Goal: Information Seeking & Learning: Learn about a topic

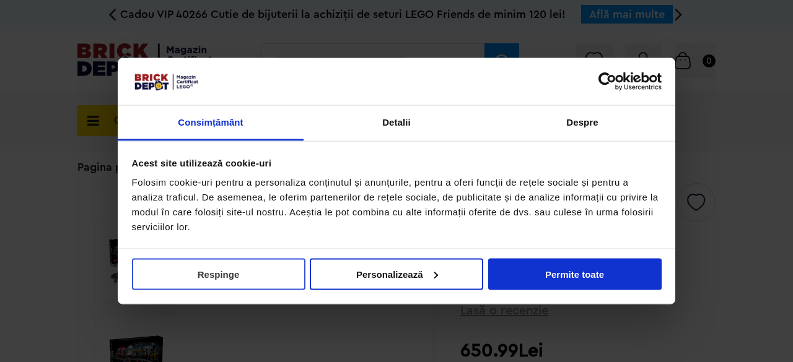
click at [248, 280] on button "Respinge" at bounding box center [218, 274] width 173 height 32
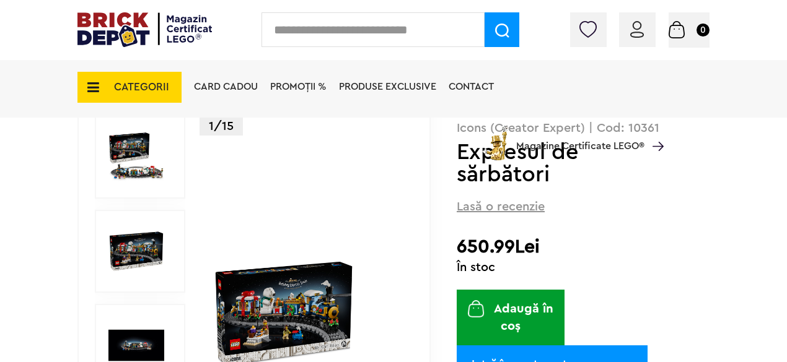
scroll to position [310, 0]
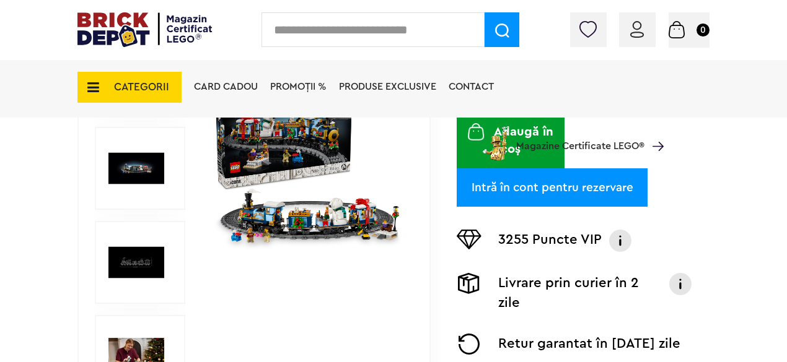
click at [308, 226] on img at bounding box center [307, 169] width 190 height 190
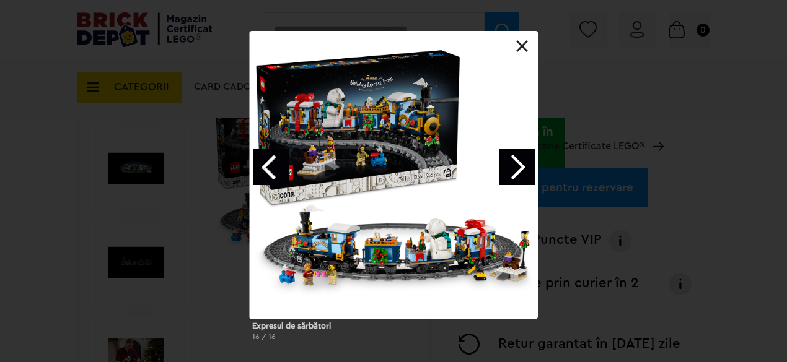
click at [512, 173] on link "Next image" at bounding box center [517, 167] width 36 height 36
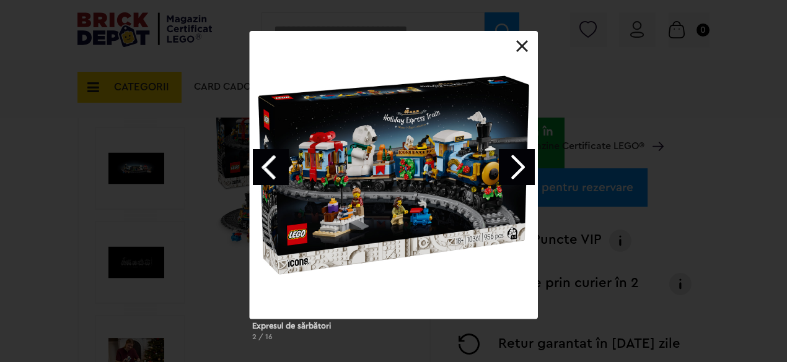
click at [512, 173] on link "Next image" at bounding box center [517, 167] width 36 height 36
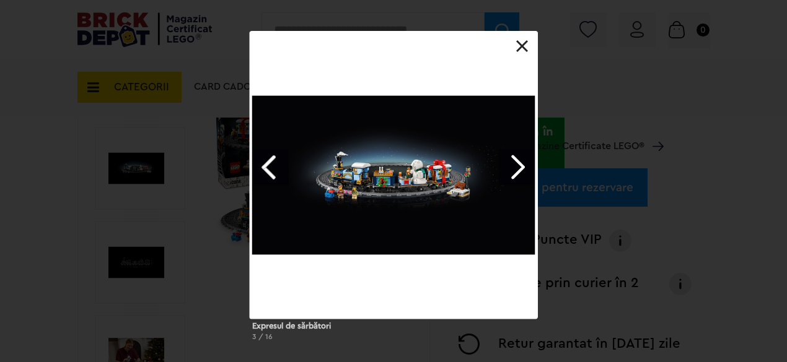
click at [512, 173] on link "Next image" at bounding box center [517, 167] width 36 height 36
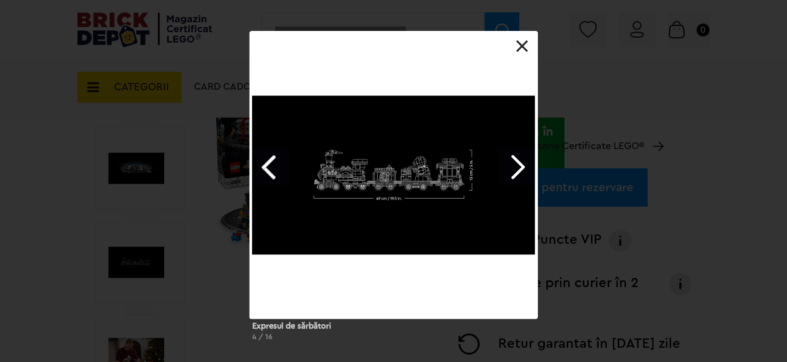
click at [384, 221] on div at bounding box center [394, 175] width 288 height 288
drag, startPoint x: 393, startPoint y: 193, endPoint x: 499, endPoint y: 173, distance: 107.8
click at [393, 192] on div at bounding box center [394, 175] width 288 height 288
click at [531, 167] on link "Next image" at bounding box center [517, 167] width 36 height 36
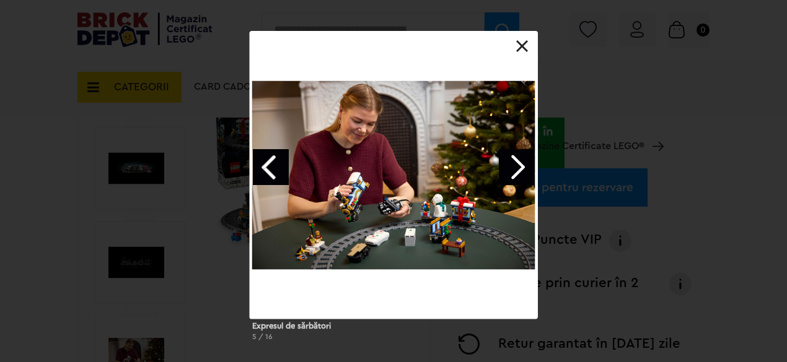
click at [513, 163] on link "Next image" at bounding box center [517, 167] width 36 height 36
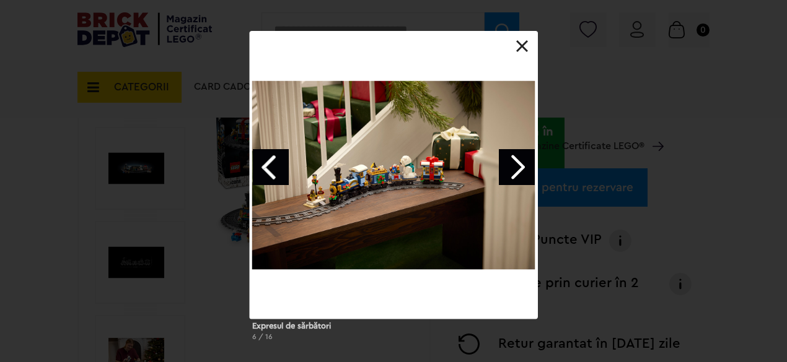
click at [516, 51] on link at bounding box center [522, 46] width 12 height 12
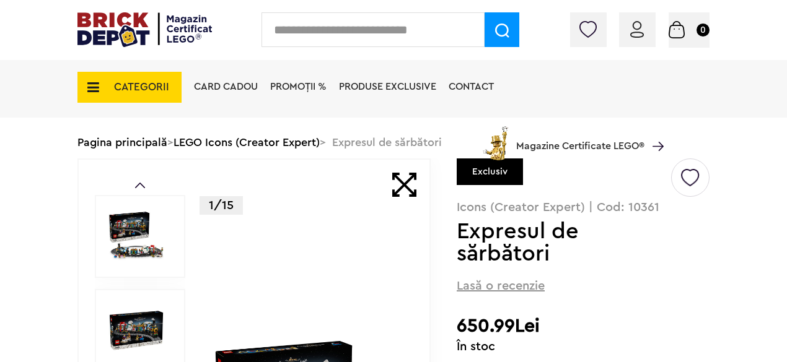
scroll to position [0, 0]
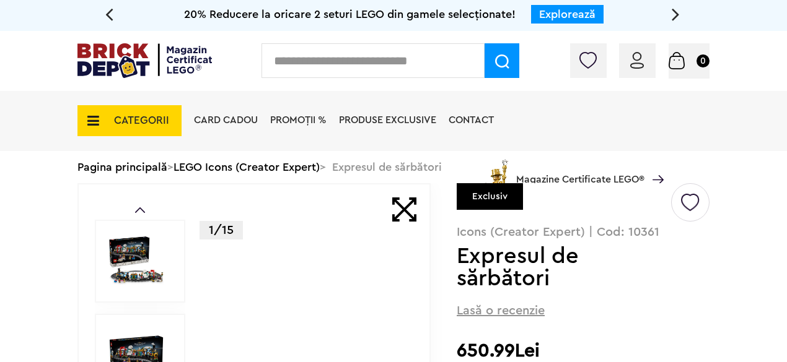
click at [119, 55] on img at bounding box center [144, 60] width 134 height 35
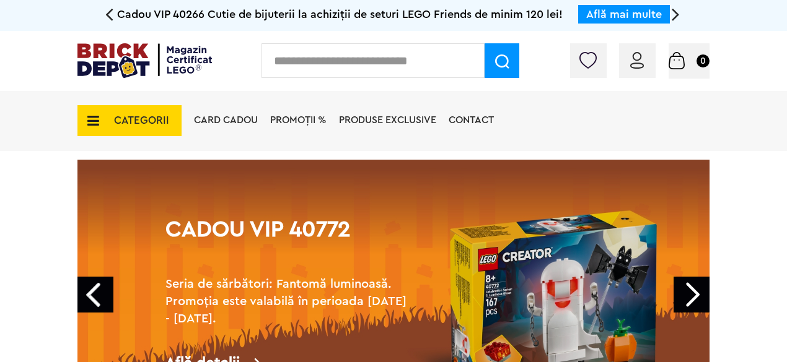
scroll to position [62, 0]
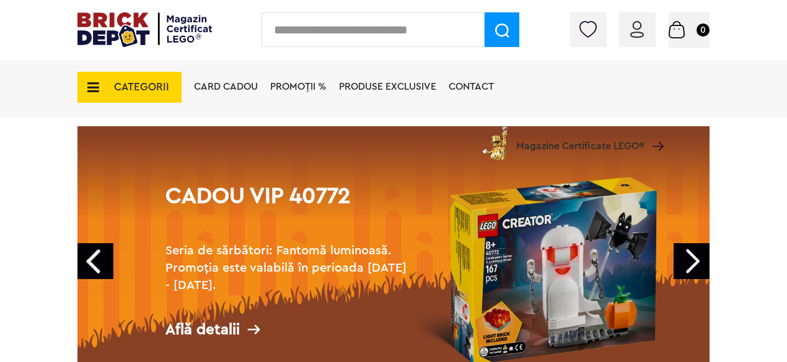
click at [702, 260] on link "Next" at bounding box center [691, 261] width 36 height 36
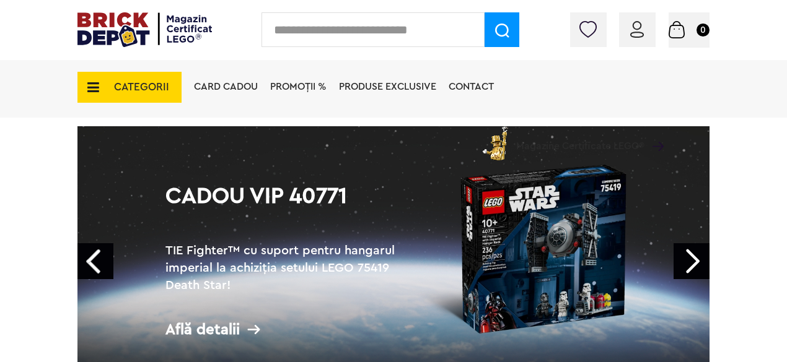
click at [104, 260] on link "Prev" at bounding box center [95, 261] width 36 height 36
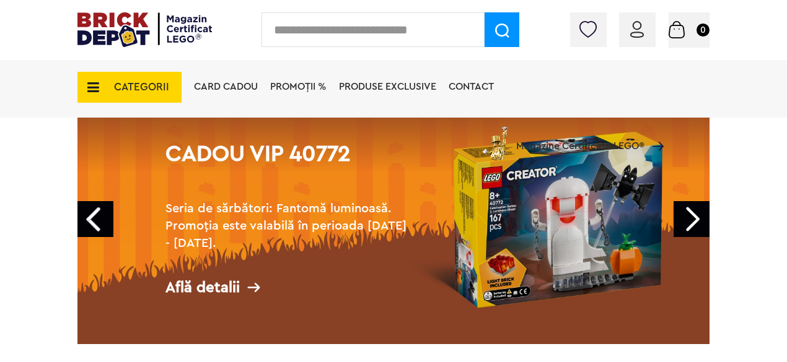
scroll to position [124, 0]
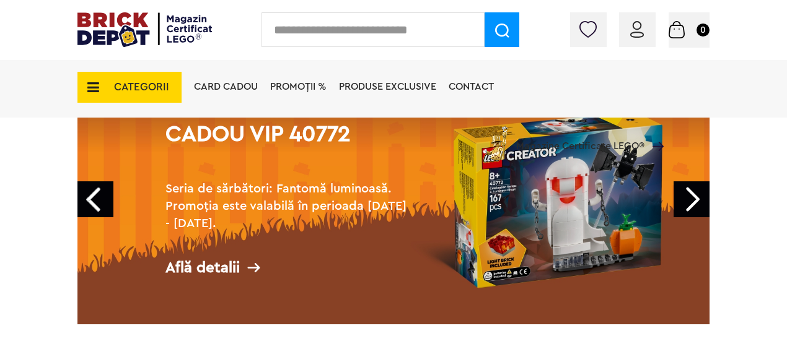
click at [245, 265] on div "Află detalii" at bounding box center [289, 267] width 248 height 15
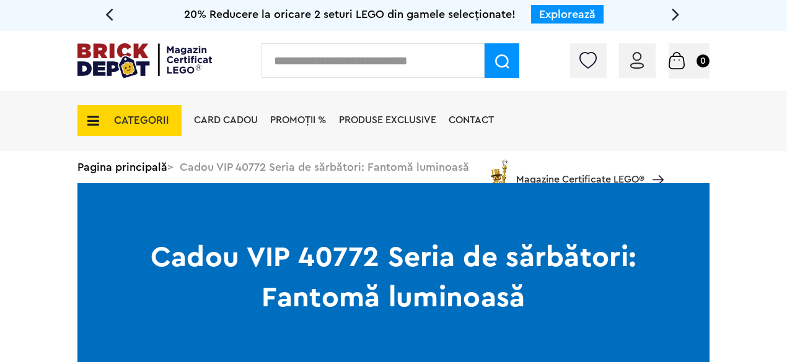
click at [362, 123] on span "Produse exclusive" at bounding box center [387, 120] width 97 height 10
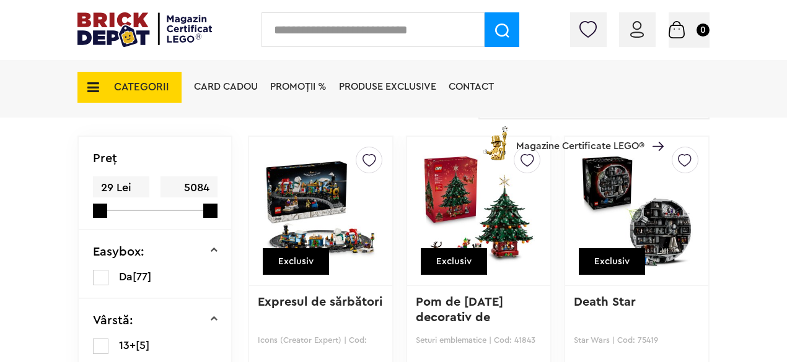
scroll to position [93, 0]
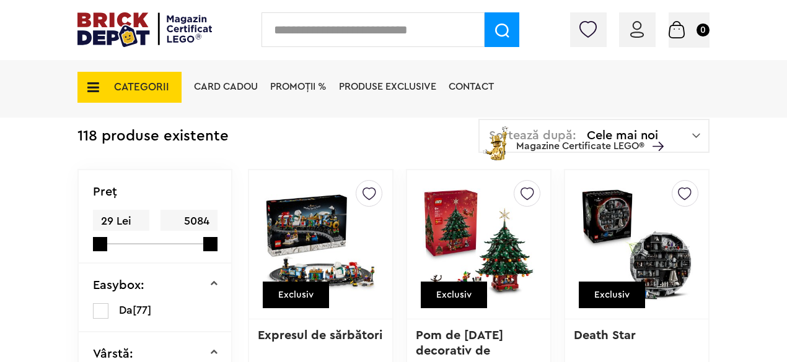
click at [294, 226] on img at bounding box center [320, 244] width 112 height 173
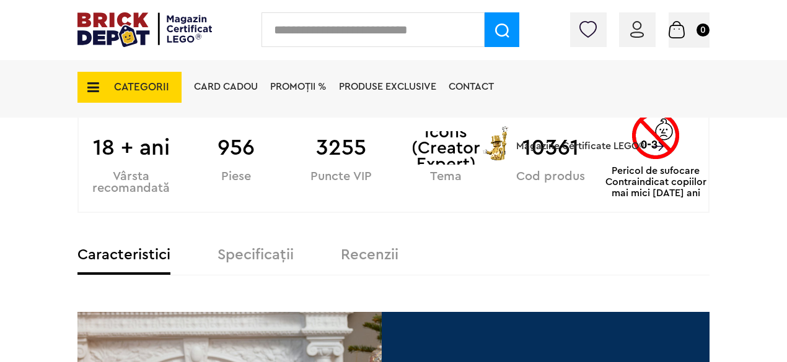
scroll to position [743, 0]
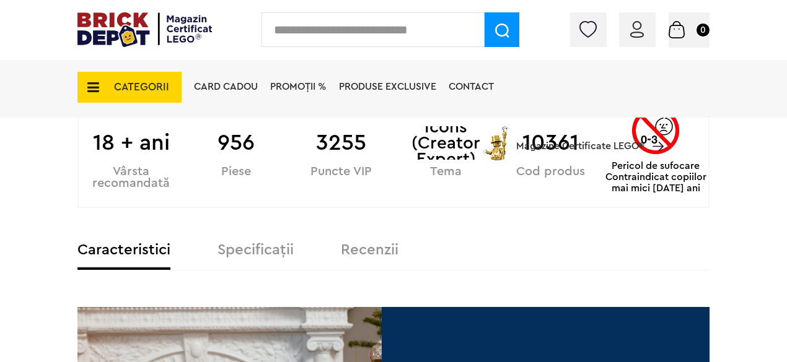
click at [242, 243] on label "Specificații" at bounding box center [255, 250] width 76 height 15
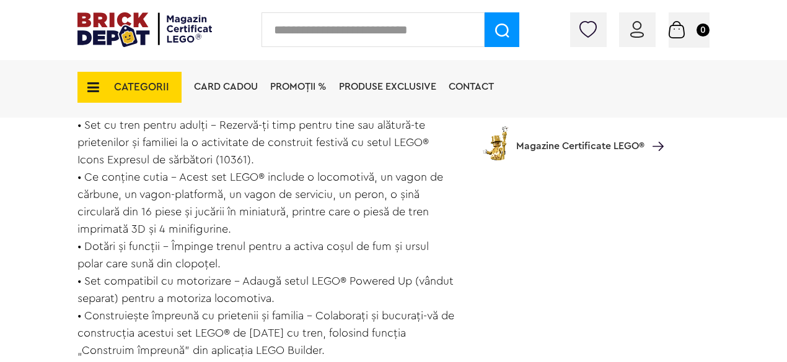
scroll to position [1301, 0]
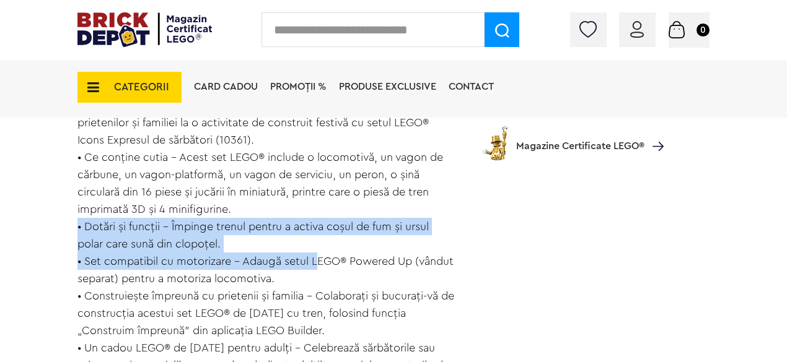
drag, startPoint x: 313, startPoint y: 208, endPoint x: 417, endPoint y: 203, distance: 104.2
click at [417, 203] on div "Data lansării: [DATE] Expresul de sărbători (10361) LEGO® Icons a sosit în gară…" at bounding box center [266, 114] width 379 height 728
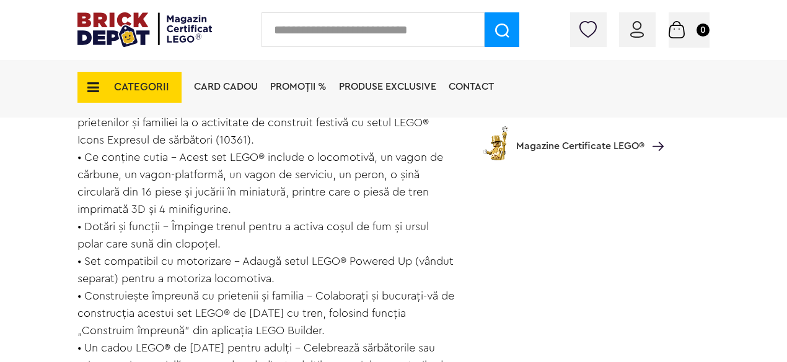
click at [419, 206] on div "Data lansării: [DATE] Expresul de sărbători (10361) LEGO® Icons a sosit în gară…" at bounding box center [266, 114] width 379 height 728
drag, startPoint x: 413, startPoint y: 209, endPoint x: 314, endPoint y: 208, distance: 98.5
click at [314, 208] on div "Data lansării: [DATE] Expresul de sărbători (10361) LEGO® Icons a sosit în gară…" at bounding box center [266, 114] width 379 height 728
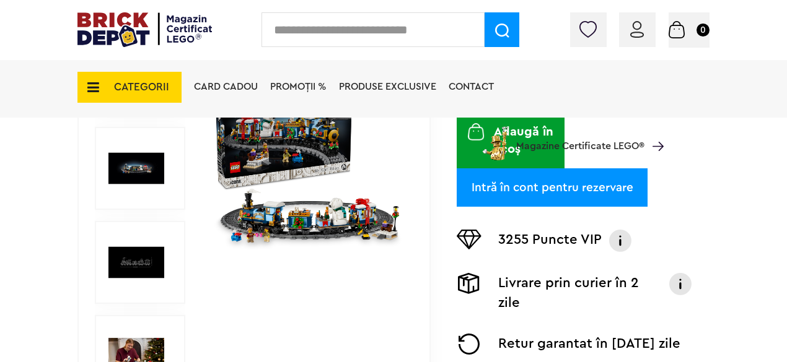
scroll to position [0, 0]
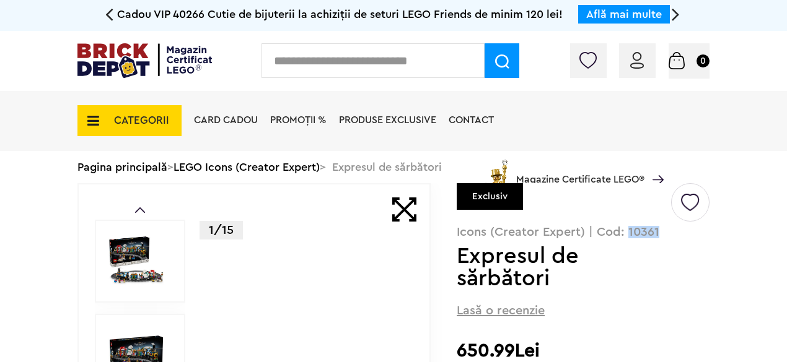
drag, startPoint x: 662, startPoint y: 230, endPoint x: 632, endPoint y: 229, distance: 29.8
click at [632, 229] on p "Icons (Creator Expert) | Cod: 10361" at bounding box center [583, 232] width 253 height 12
copy p "10361"
